Goal: Task Accomplishment & Management: Complete application form

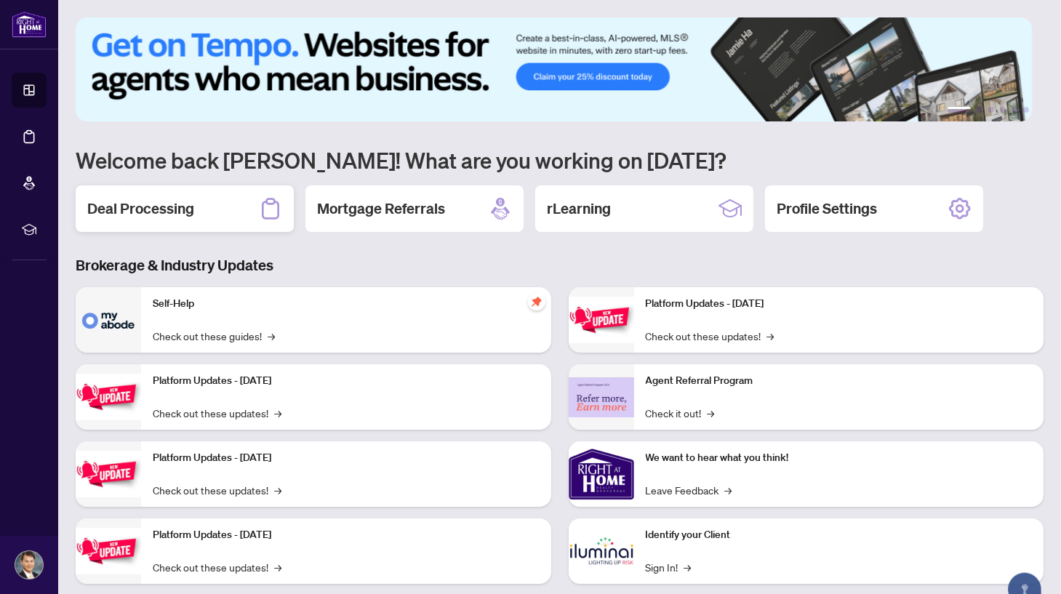
click at [178, 201] on h2 "Deal Processing" at bounding box center [140, 209] width 107 height 20
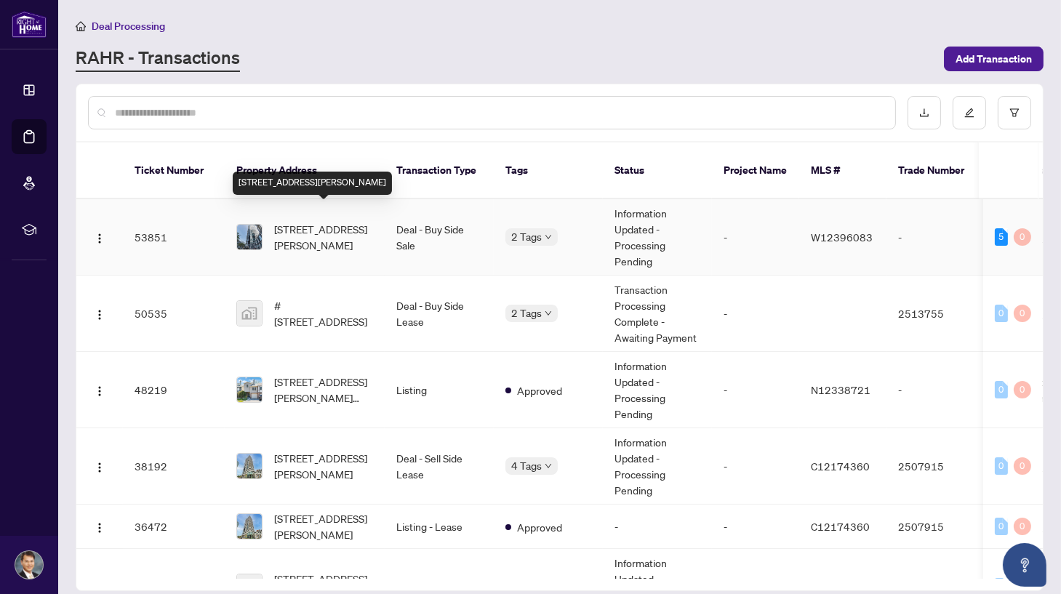
click at [341, 221] on span "[STREET_ADDRESS][PERSON_NAME]" at bounding box center [323, 237] width 99 height 32
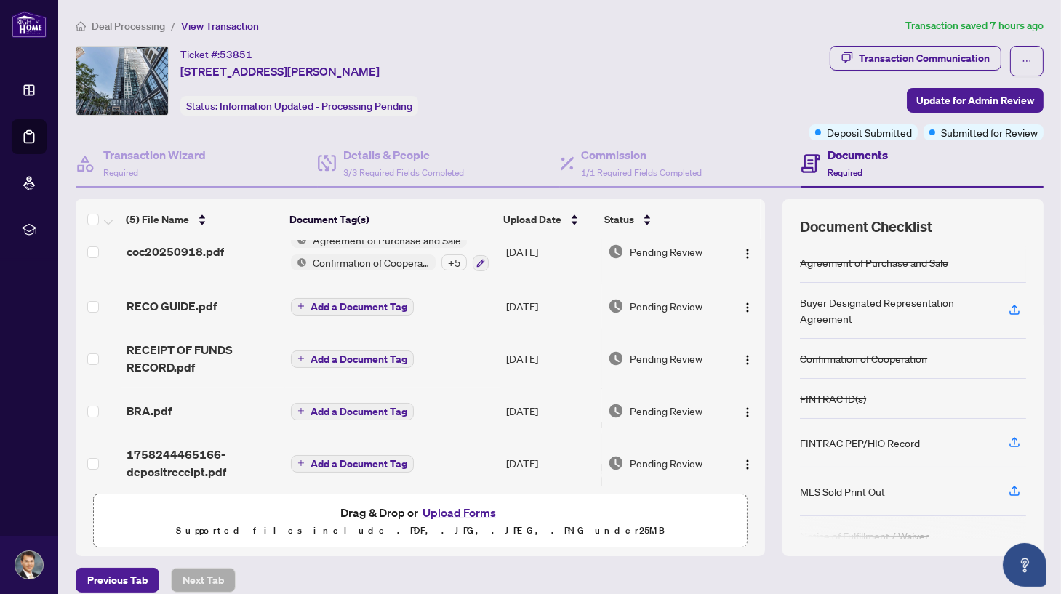
scroll to position [30, 0]
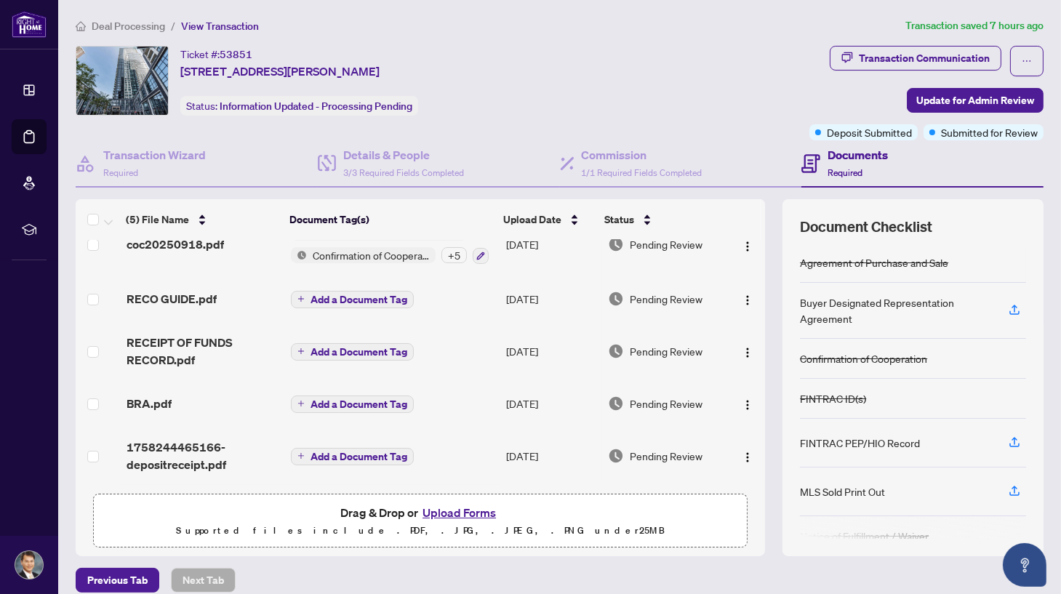
click at [464, 508] on button "Upload Forms" at bounding box center [459, 512] width 82 height 19
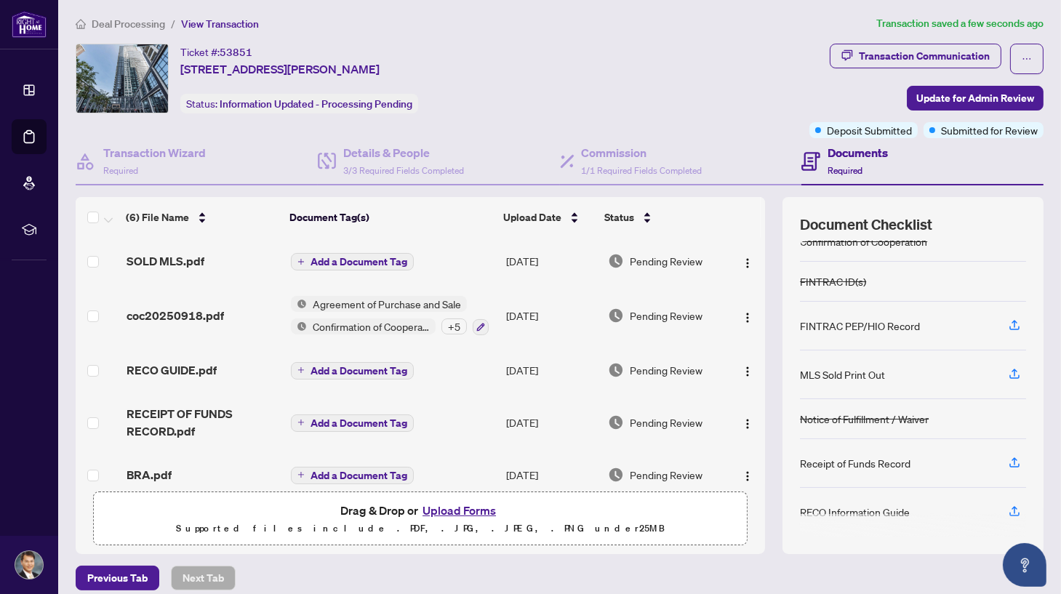
scroll to position [0, 0]
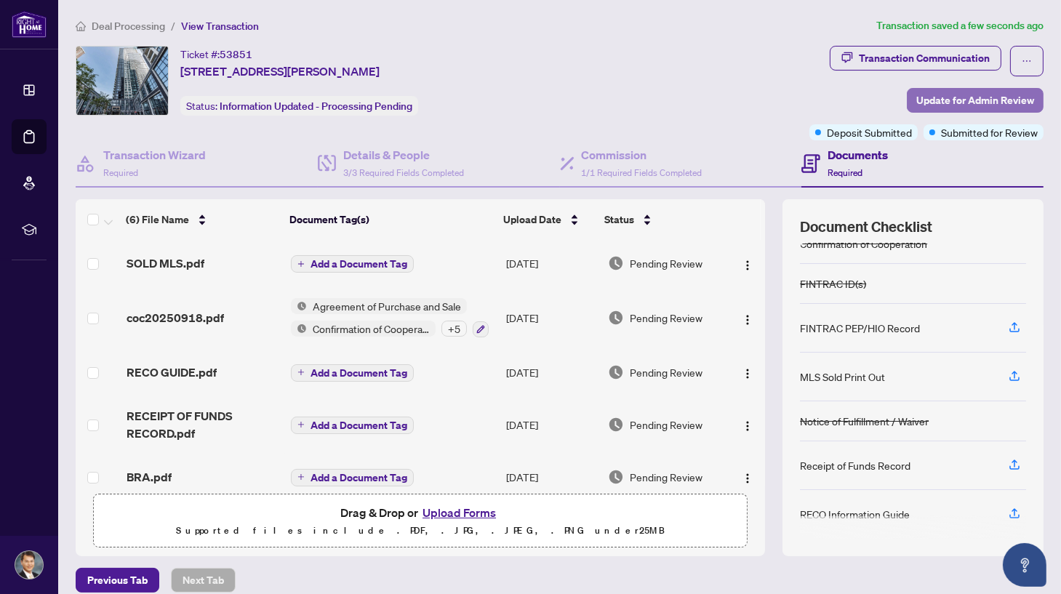
click at [948, 95] on span "Update for Admin Review" at bounding box center [975, 100] width 118 height 23
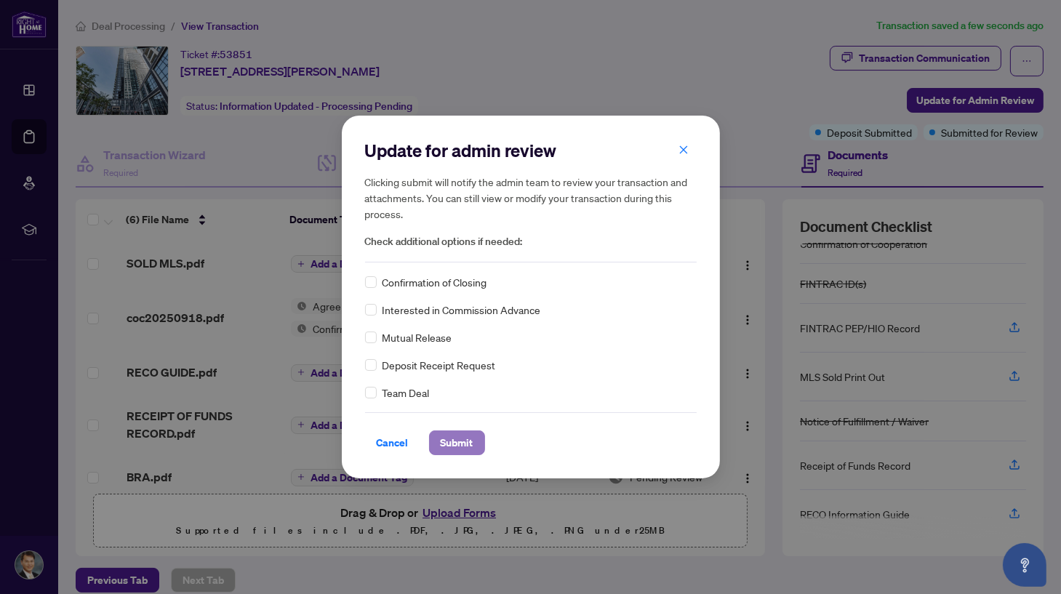
click at [467, 439] on span "Submit" at bounding box center [457, 442] width 33 height 23
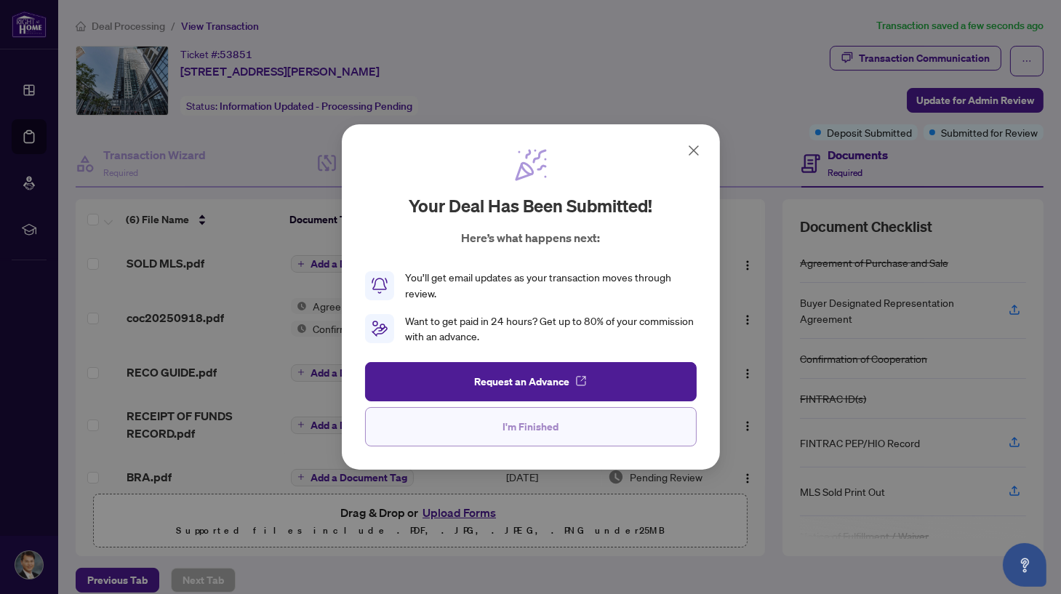
click at [540, 433] on span "I'm Finished" at bounding box center [530, 426] width 56 height 23
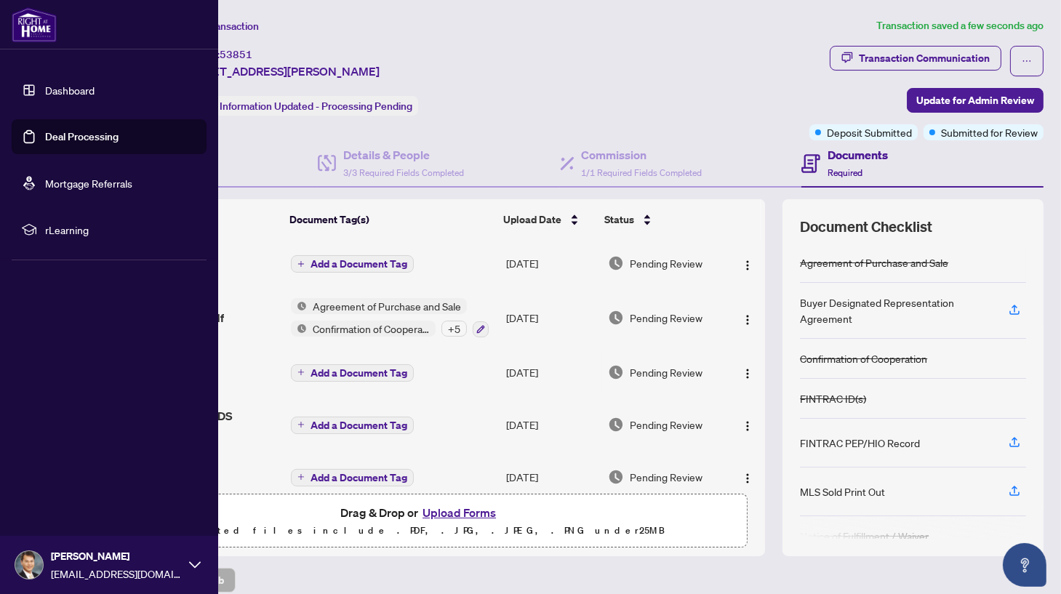
click at [71, 130] on link "Deal Processing" at bounding box center [81, 136] width 73 height 13
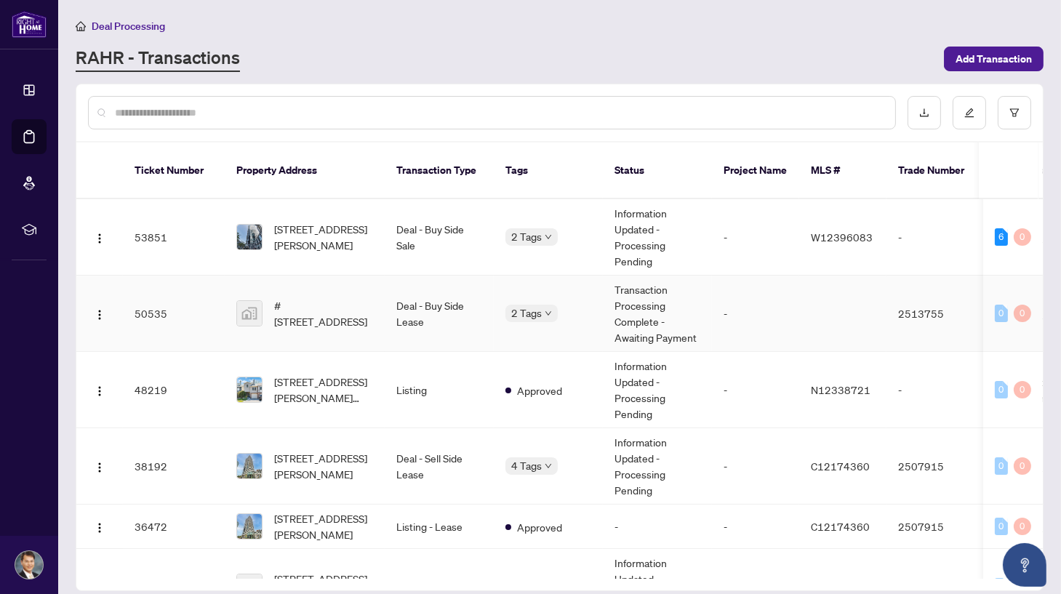
click at [404, 305] on td "Deal - Buy Side Lease" at bounding box center [439, 314] width 109 height 76
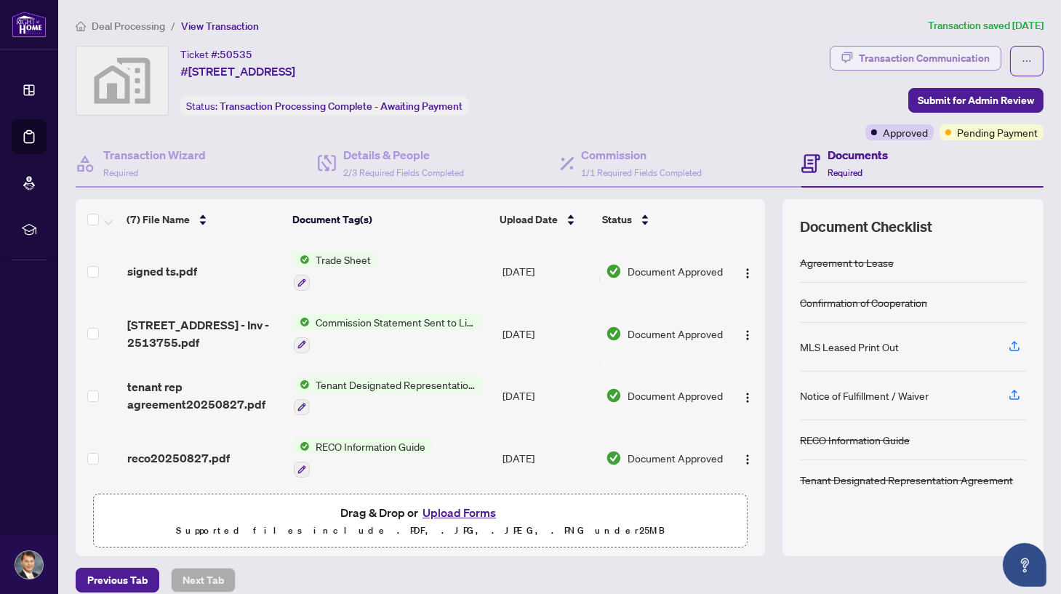
click at [868, 58] on div "Transaction Communication" at bounding box center [924, 58] width 131 height 23
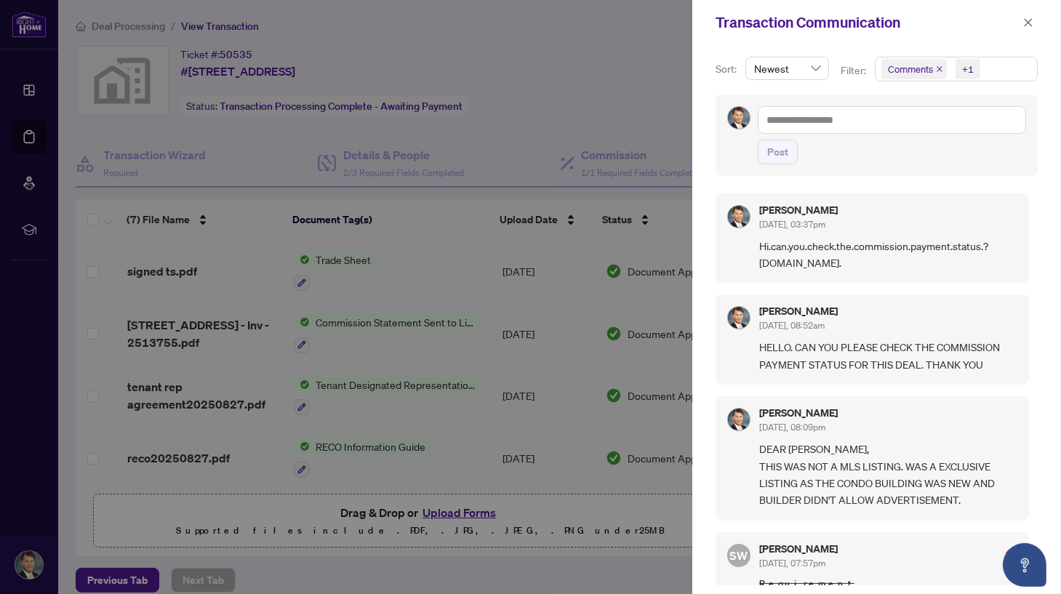
click at [632, 79] on div at bounding box center [530, 297] width 1061 height 594
click at [1027, 20] on icon "close" at bounding box center [1028, 22] width 10 height 10
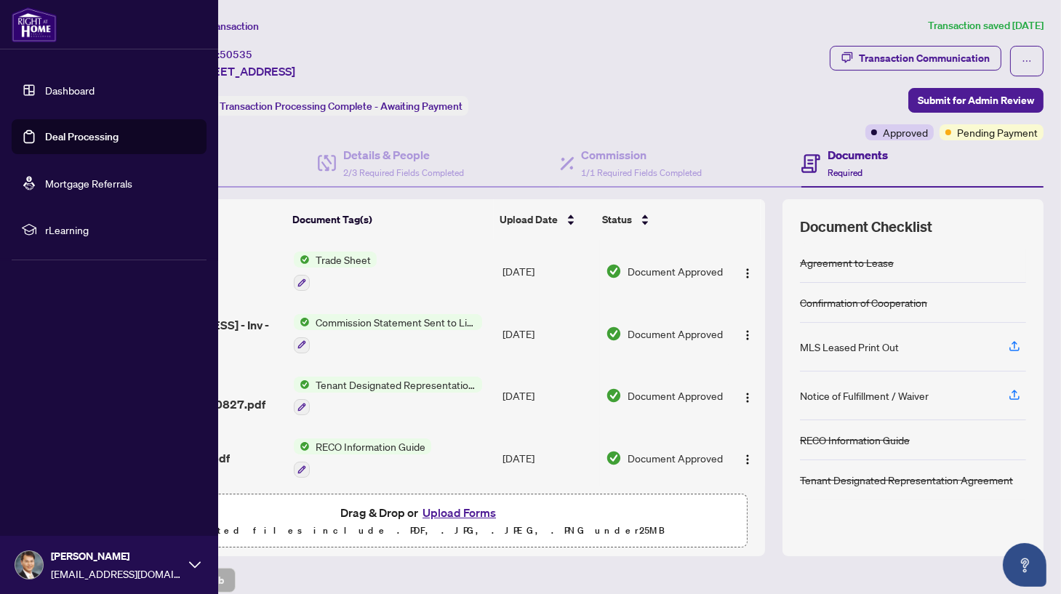
click at [36, 566] on img at bounding box center [29, 565] width 28 height 28
click at [77, 479] on button "Logout" at bounding box center [109, 478] width 195 height 25
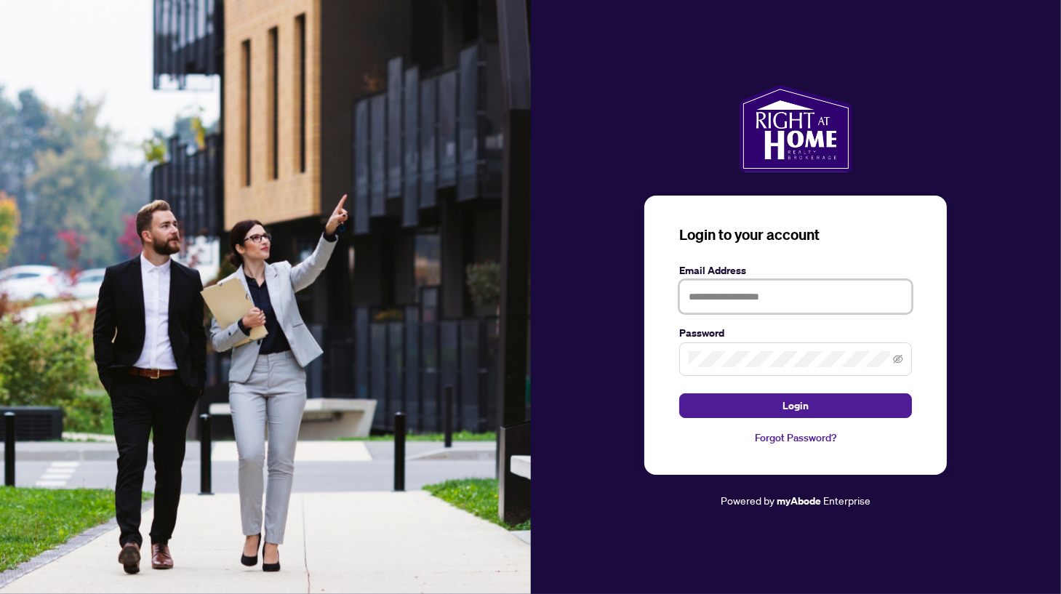
type input "**********"
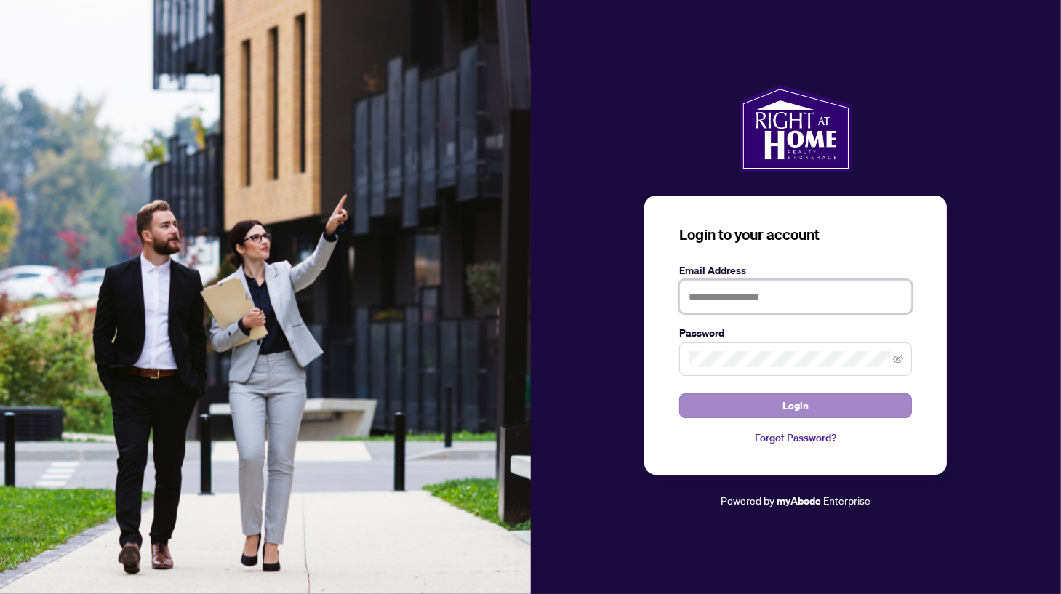
type input "**********"
click at [799, 410] on span "Login" at bounding box center [795, 405] width 26 height 23
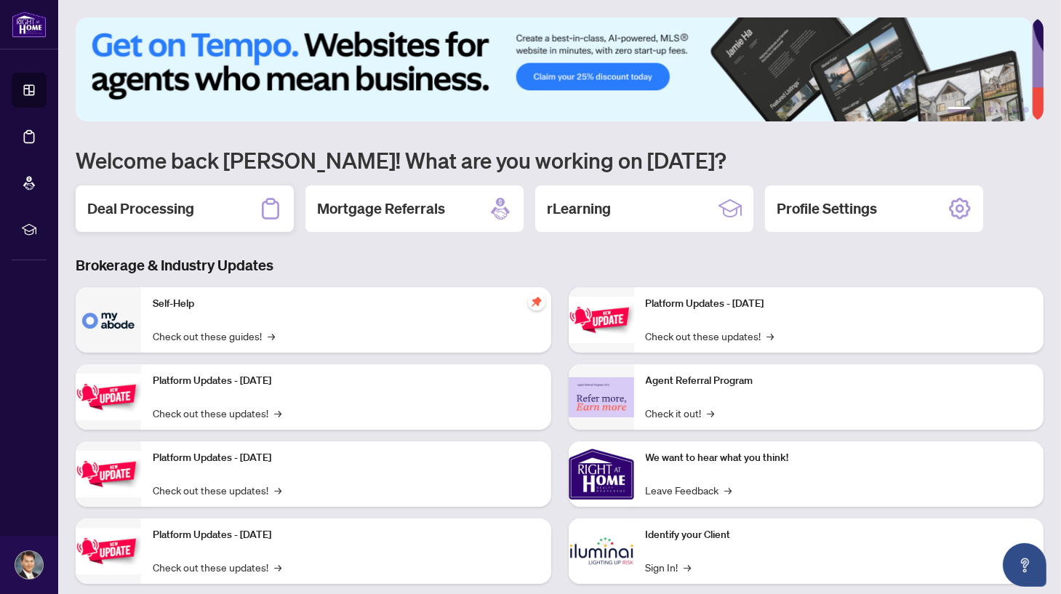
click at [177, 207] on h2 "Deal Processing" at bounding box center [140, 209] width 107 height 20
